Goal: Information Seeking & Learning: Learn about a topic

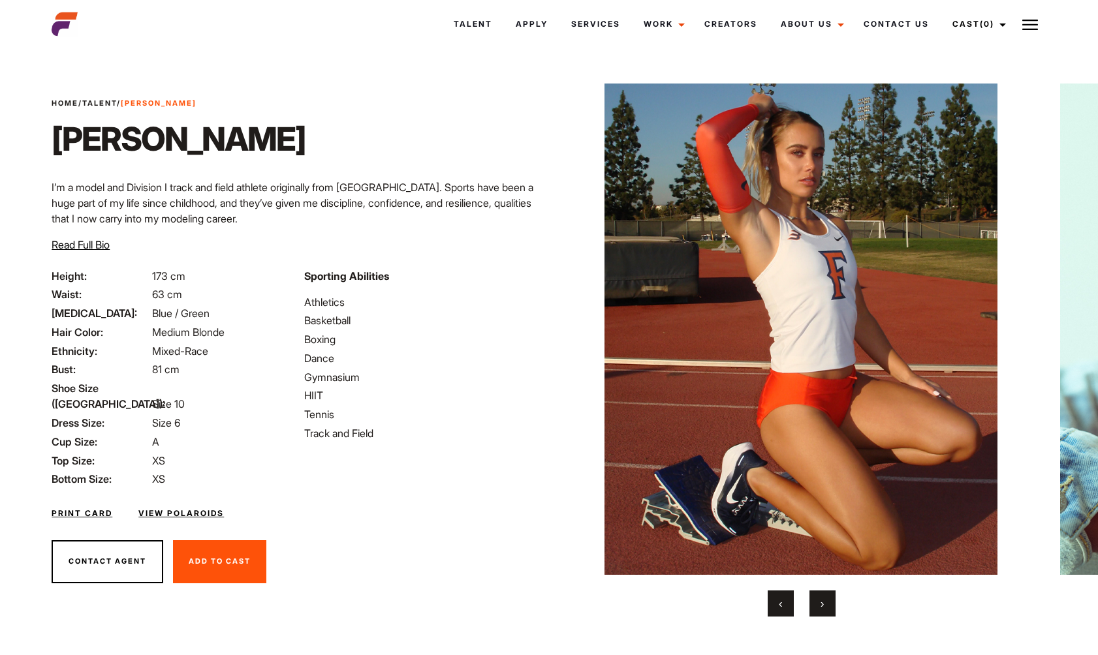
click at [980, 314] on img at bounding box center [801, 329] width 442 height 491
click at [1009, 325] on img at bounding box center [801, 329] width 442 height 491
click at [995, 321] on img at bounding box center [801, 329] width 442 height 491
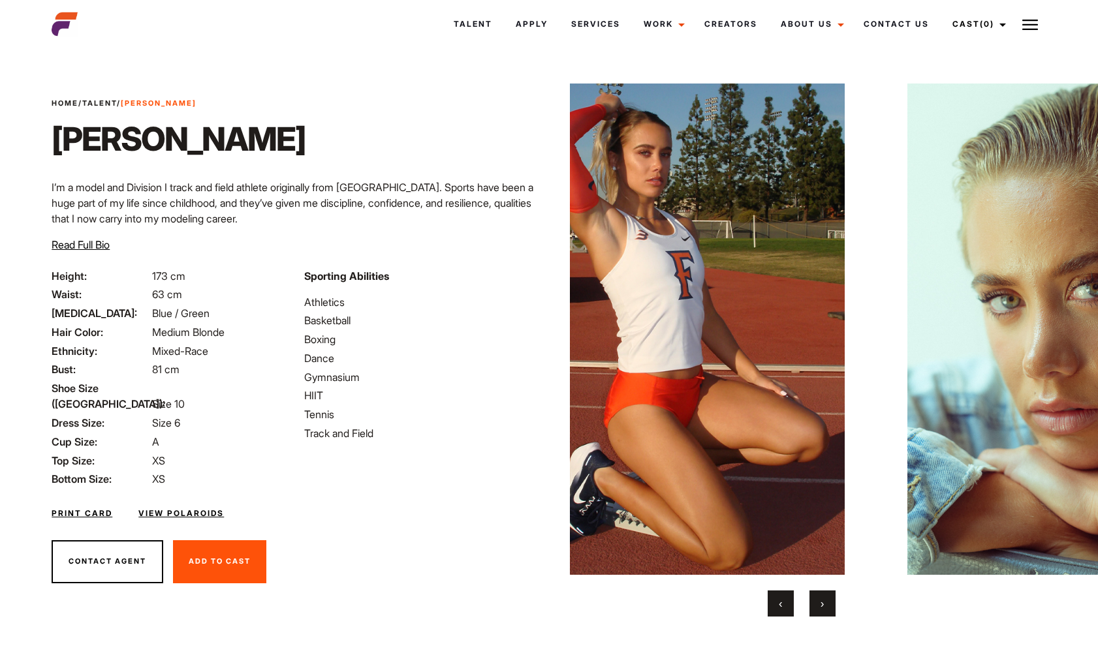
drag, startPoint x: 991, startPoint y: 299, endPoint x: 835, endPoint y: 307, distance: 155.5
click at [835, 307] on img at bounding box center [648, 329] width 442 height 491
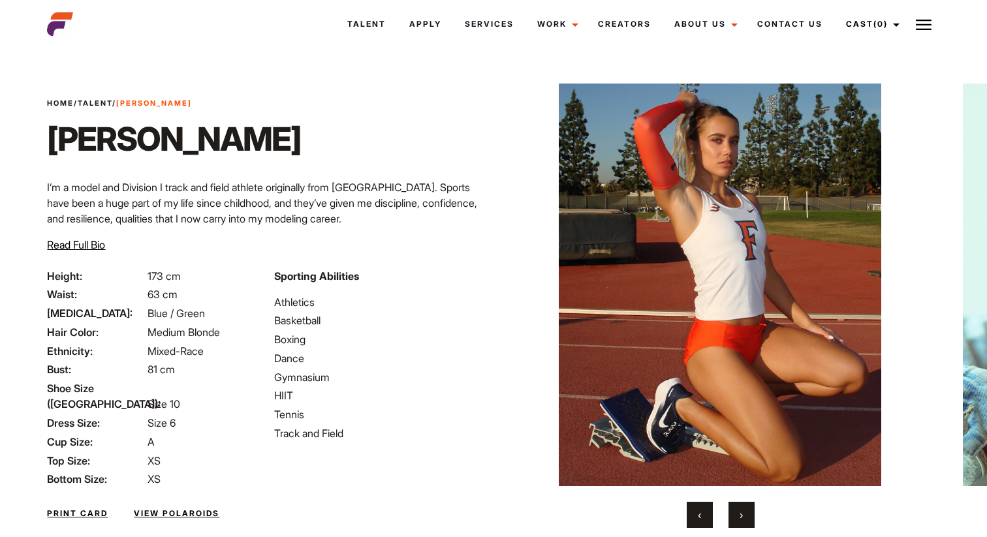
click at [825, 231] on img at bounding box center [719, 285] width 391 height 403
click at [852, 243] on img at bounding box center [719, 285] width 391 height 403
drag, startPoint x: 812, startPoint y: 234, endPoint x: 480, endPoint y: 238, distance: 331.6
click at [480, 238] on div "Home / Talent / Tayla Br Tayla Br I’m a model and Division I track and field at…" at bounding box center [493, 325] width 908 height 547
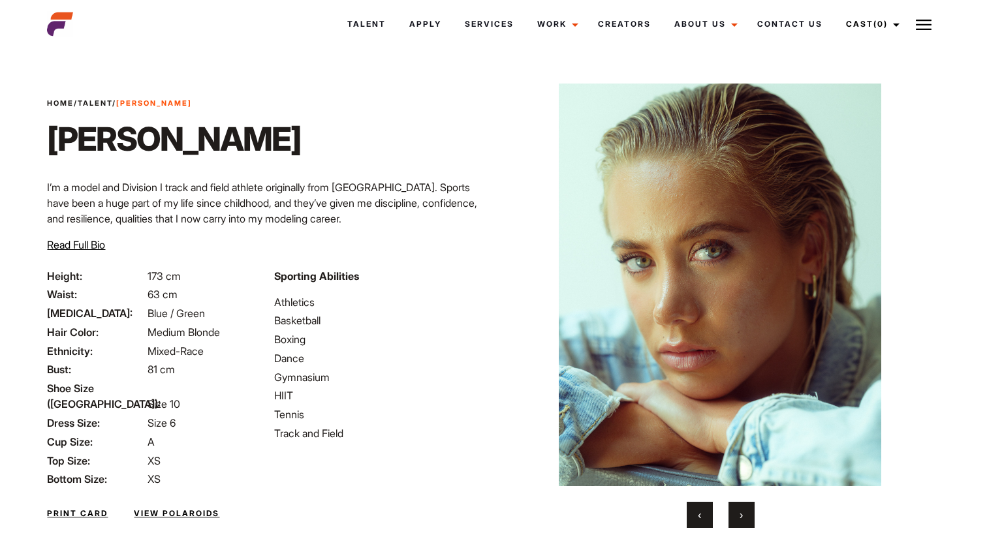
drag, startPoint x: 679, startPoint y: 225, endPoint x: 757, endPoint y: 224, distance: 77.7
click at [757, 224] on img at bounding box center [719, 285] width 391 height 403
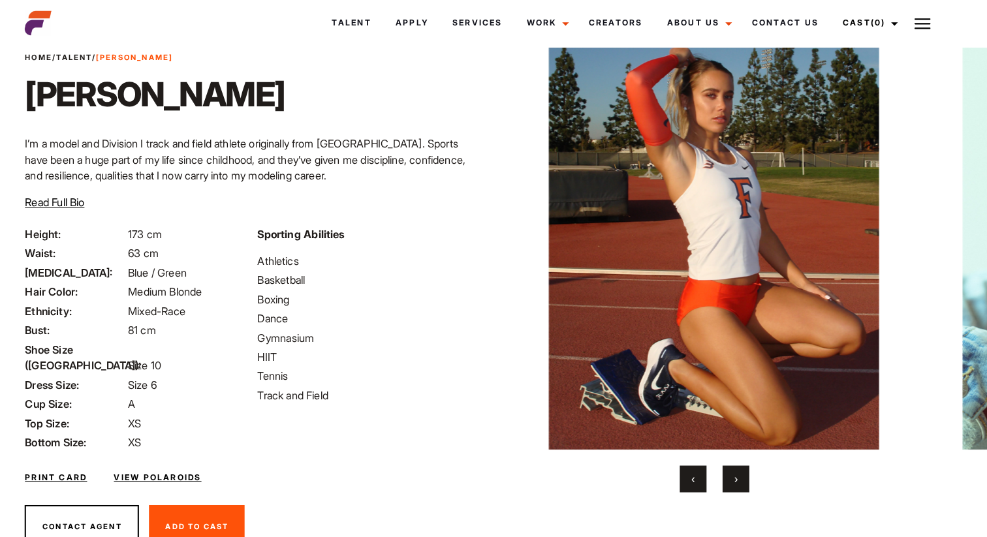
scroll to position [43, 0]
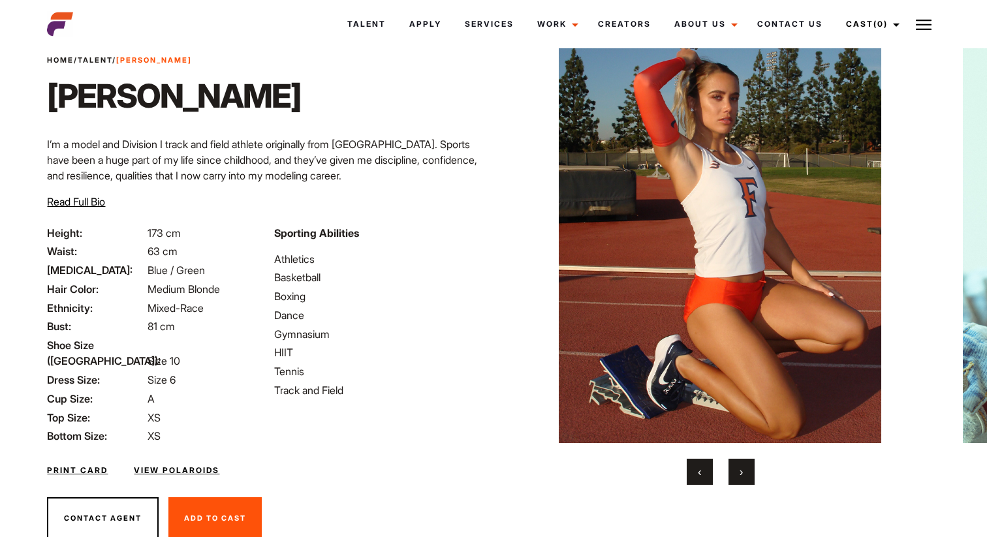
drag, startPoint x: 829, startPoint y: 224, endPoint x: 470, endPoint y: 224, distance: 359.6
click at [470, 224] on div "Home / Talent / Tayla Br Tayla Br I’m a model and Division I track and field at…" at bounding box center [493, 282] width 908 height 547
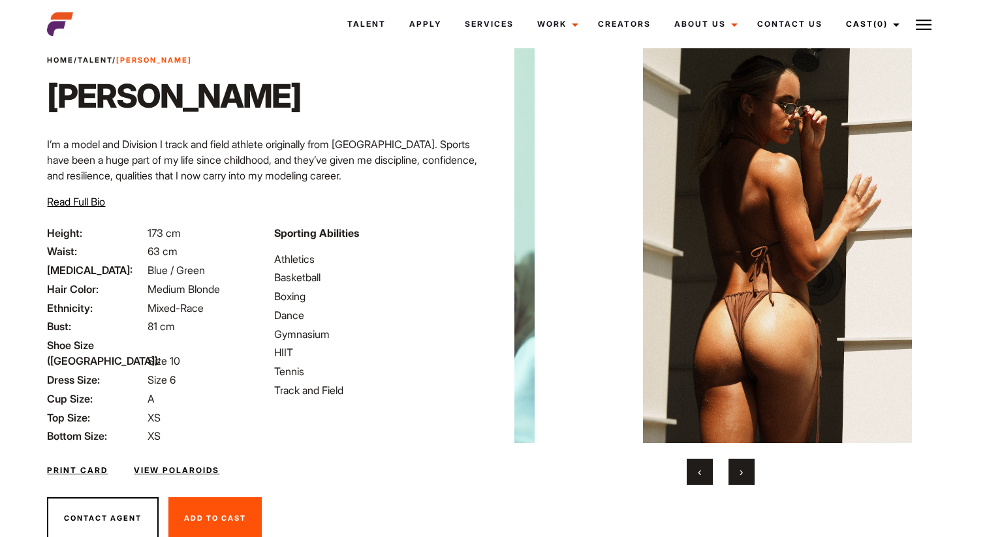
drag, startPoint x: 709, startPoint y: 226, endPoint x: 466, endPoint y: 221, distance: 243.5
click at [466, 221] on div "Home / Talent / Tayla Br Tayla Br I’m a model and Division I track and field at…" at bounding box center [493, 282] width 908 height 547
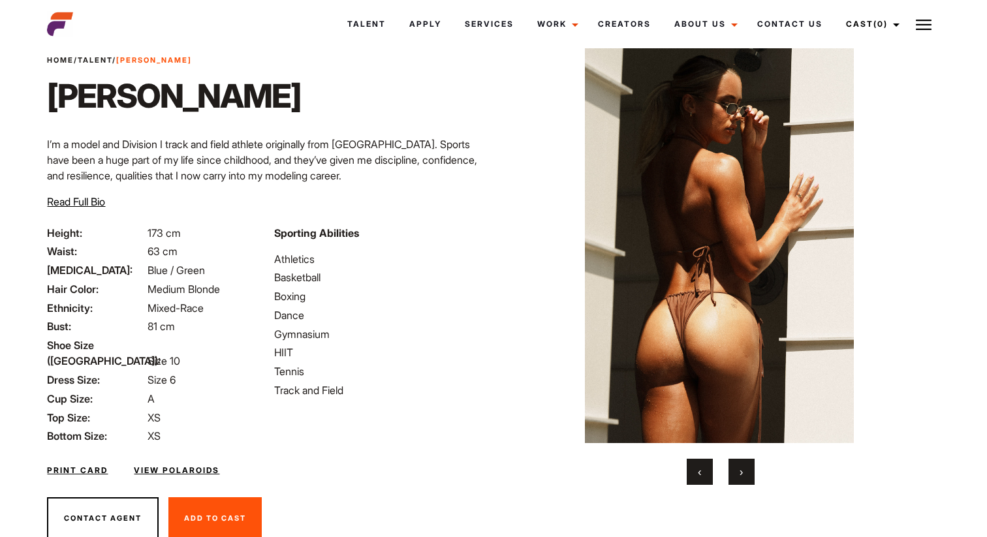
drag, startPoint x: 779, startPoint y: 213, endPoint x: 561, endPoint y: 215, distance: 218.0
click at [561, 215] on img at bounding box center [719, 241] width 391 height 403
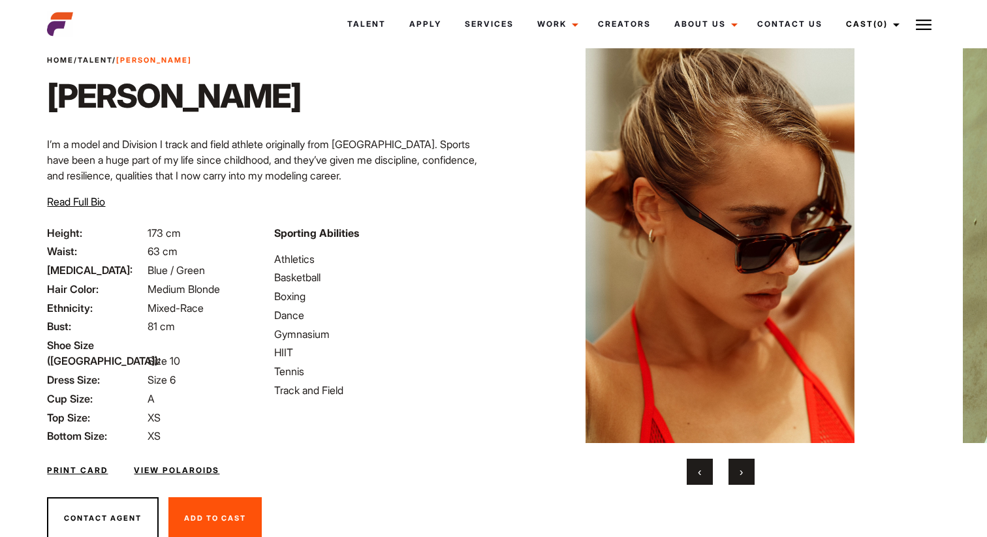
click at [524, 220] on img at bounding box center [719, 241] width 391 height 403
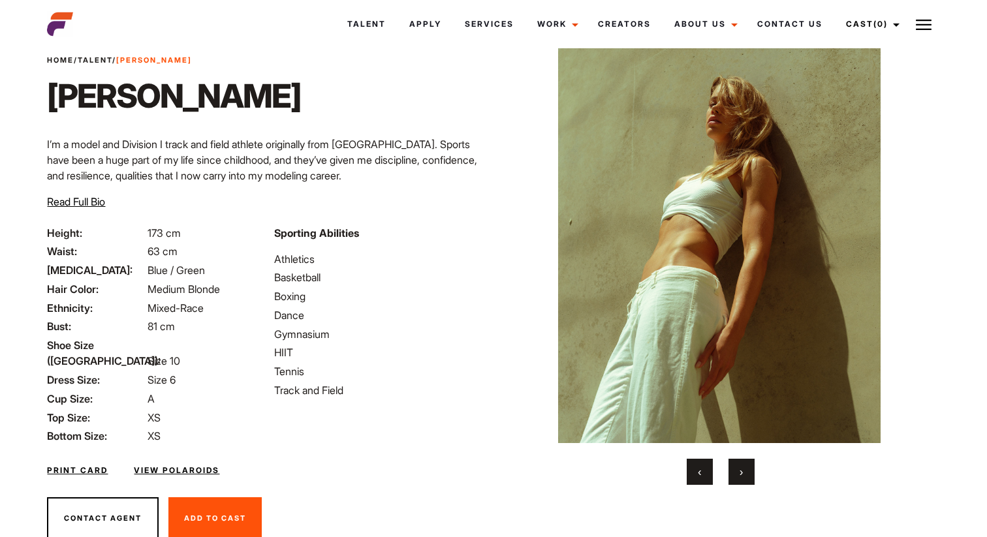
drag, startPoint x: 836, startPoint y: 240, endPoint x: 602, endPoint y: 217, distance: 234.7
click at [602, 217] on img at bounding box center [718, 241] width 391 height 403
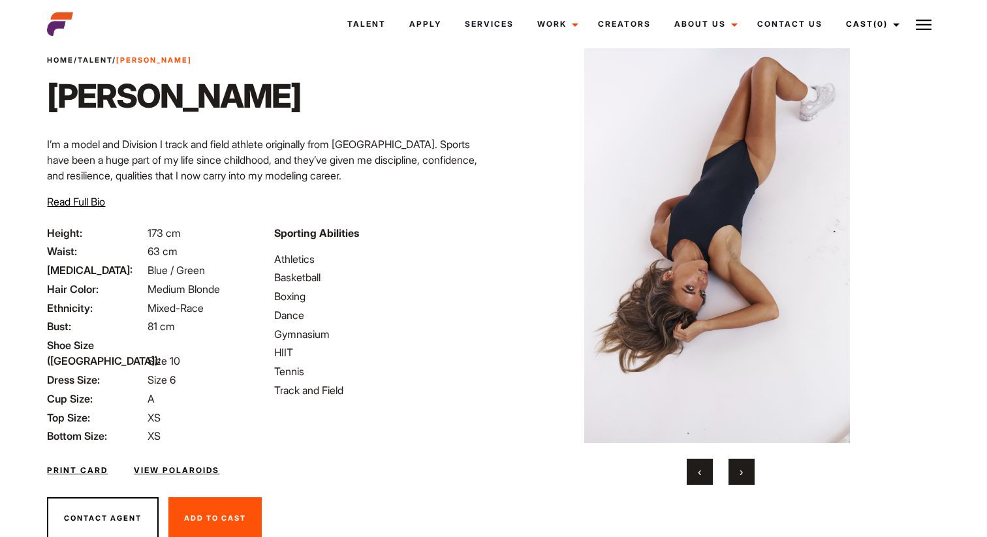
drag, startPoint x: 807, startPoint y: 241, endPoint x: 554, endPoint y: 238, distance: 252.6
click at [554, 238] on img at bounding box center [716, 241] width 391 height 403
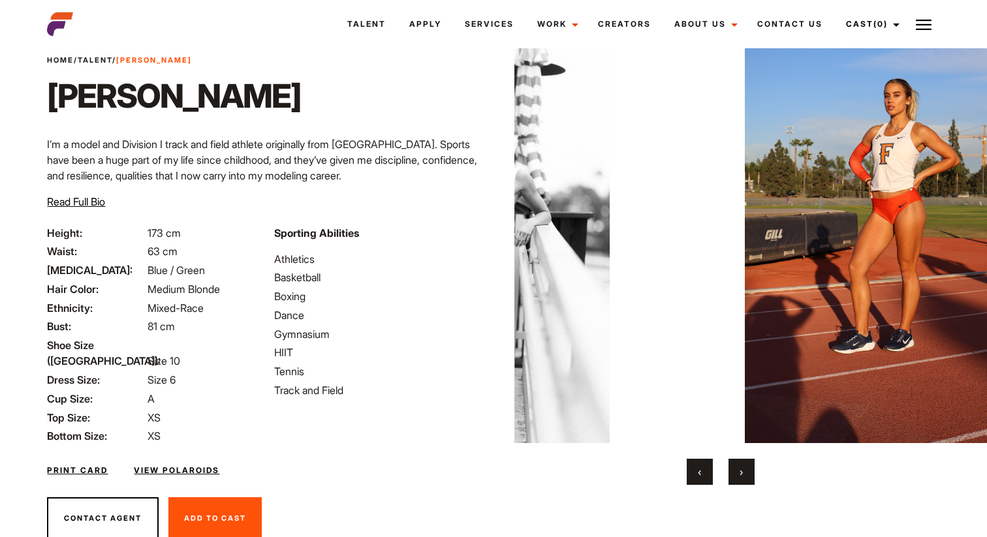
drag, startPoint x: 799, startPoint y: 235, endPoint x: 555, endPoint y: 212, distance: 245.2
click at [555, 212] on img at bounding box center [474, 241] width 391 height 403
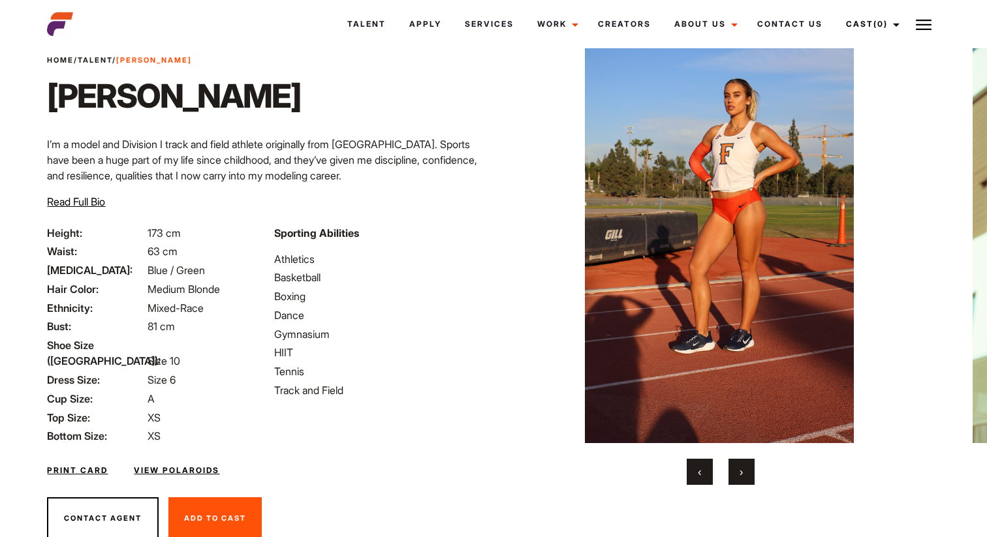
drag, startPoint x: 711, startPoint y: 206, endPoint x: 949, endPoint y: 207, distance: 237.6
click at [914, 207] on img at bounding box center [718, 241] width 391 height 403
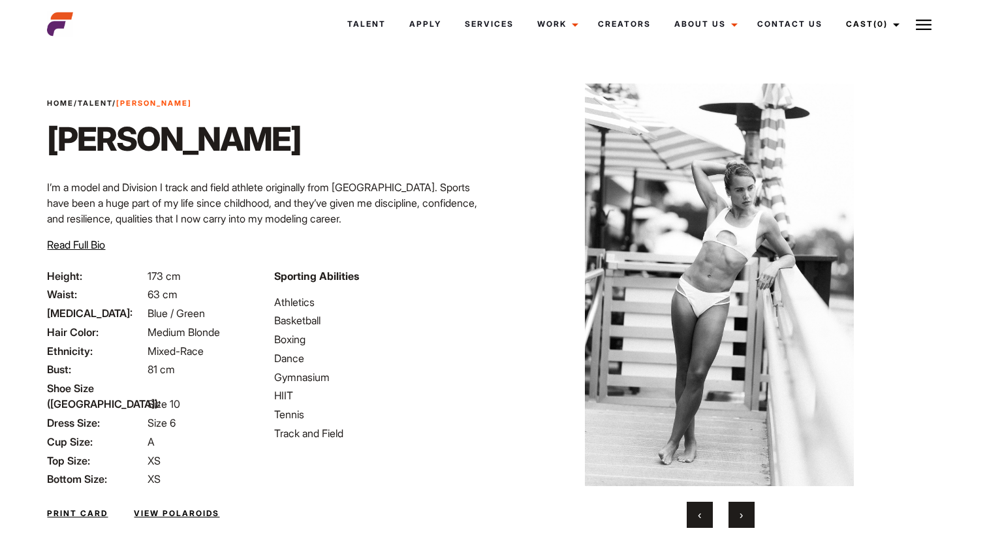
scroll to position [35, 0]
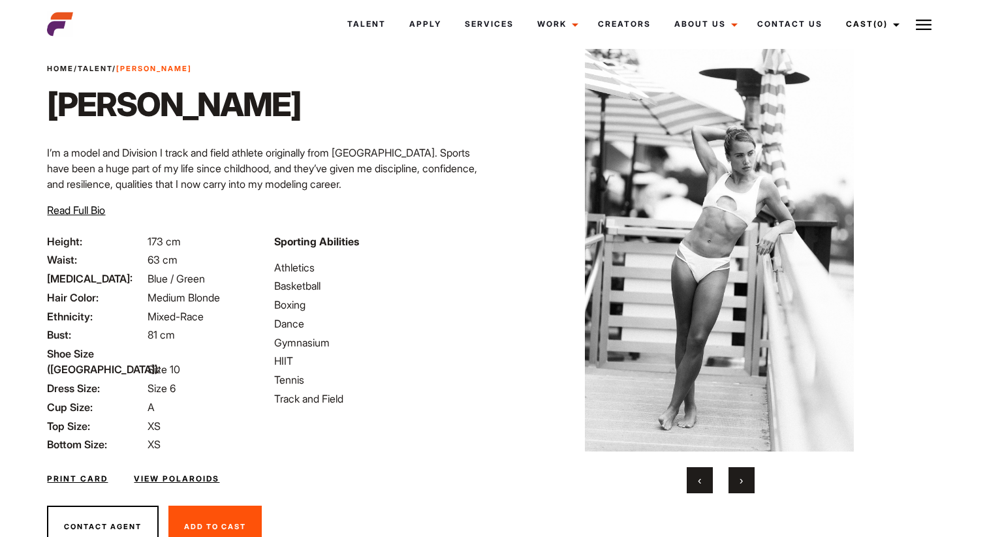
click at [549, 63] on img at bounding box center [718, 250] width 391 height 403
